Goal: Information Seeking & Learning: Learn about a topic

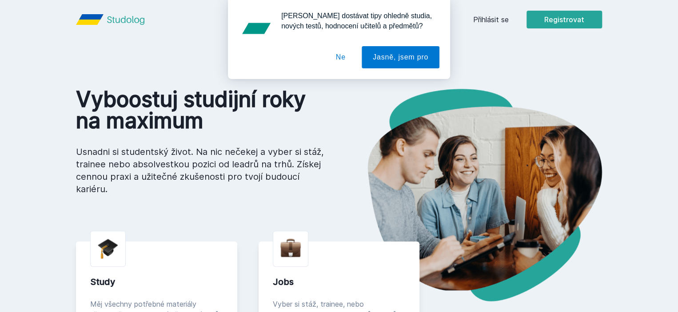
click at [344, 58] on button "Ne" at bounding box center [341, 57] width 32 height 22
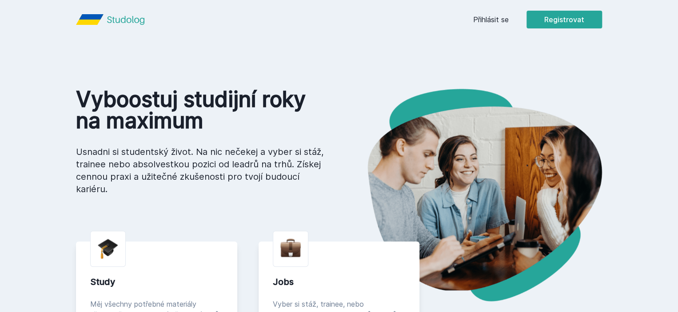
click at [509, 19] on link "Přihlásit se" at bounding box center [491, 19] width 36 height 11
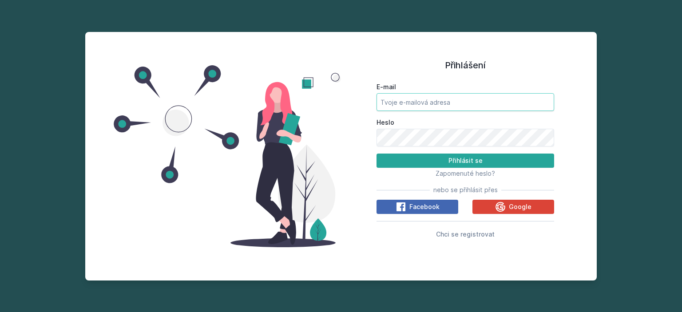
click at [501, 102] on input "E-mail" at bounding box center [466, 102] width 178 height 18
type input "[PERSON_NAME][EMAIL_ADDRESS][DOMAIN_NAME]"
click at [377, 154] on button "Přihlásit se" at bounding box center [466, 161] width 178 height 14
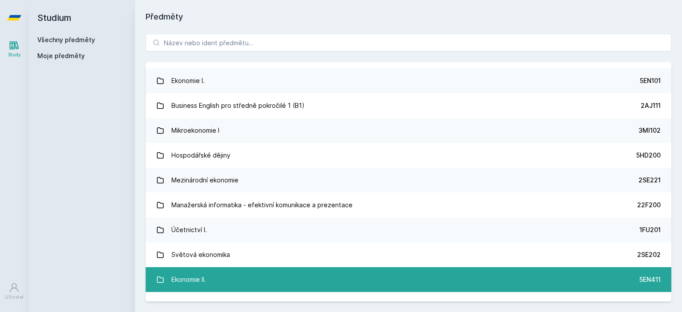
scroll to position [190, 0]
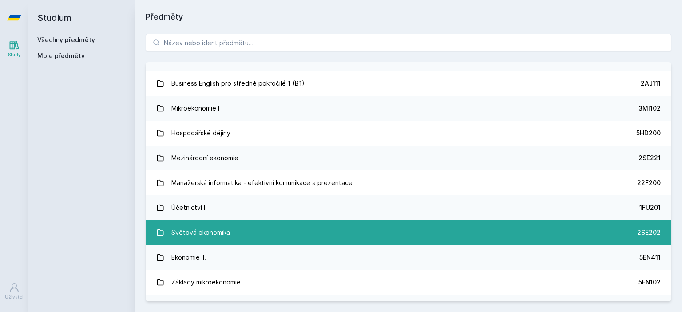
click at [222, 237] on div "Světová ekonomika" at bounding box center [200, 233] width 59 height 18
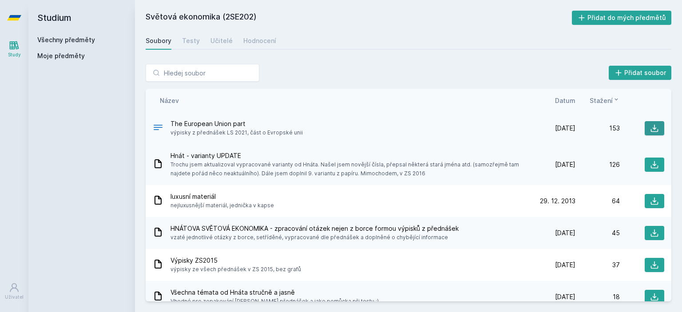
click at [645, 126] on button at bounding box center [655, 128] width 20 height 14
click at [650, 164] on icon at bounding box center [654, 164] width 9 height 9
